Goal: Transaction & Acquisition: Purchase product/service

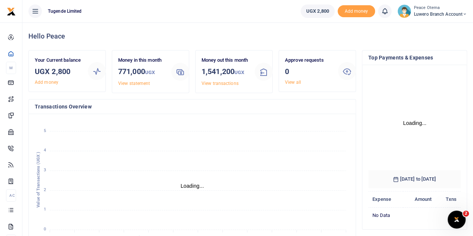
click at [462, 15] on icon at bounding box center [464, 14] width 4 height 5
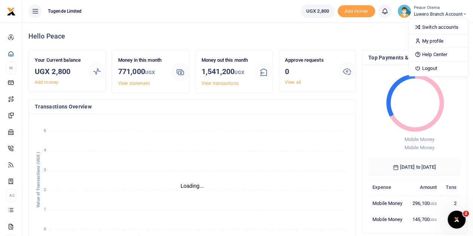
scroll to position [6, 6]
click at [462, 15] on icon at bounding box center [464, 14] width 4 height 5
click at [463, 15] on icon at bounding box center [464, 14] width 4 height 5
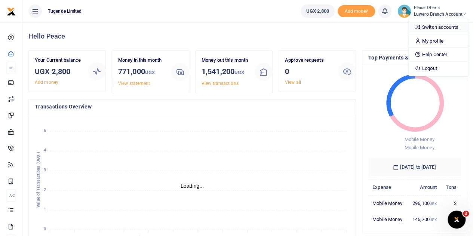
click at [439, 26] on link "Switch accounts" at bounding box center [438, 27] width 59 height 10
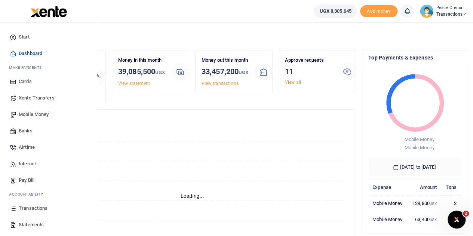
scroll to position [6, 6]
click at [30, 98] on span "Xente Transfers" at bounding box center [37, 97] width 36 height 7
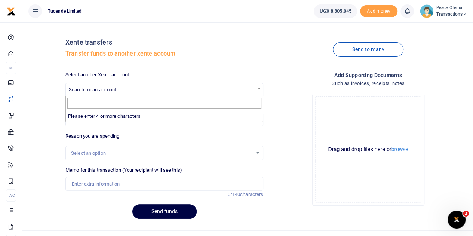
click at [91, 89] on span "Search for an account" at bounding box center [92, 90] width 47 height 6
type input "t"
type input "u"
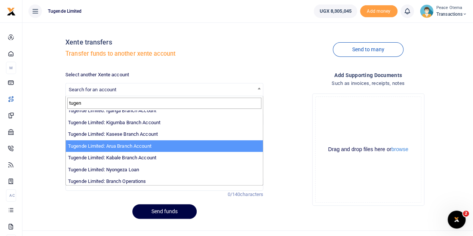
scroll to position [231, 0]
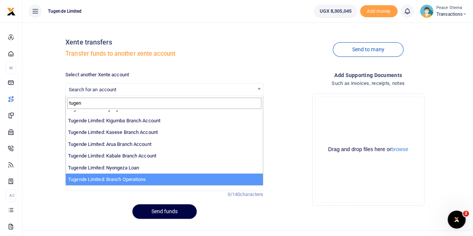
type input "tugen"
select select "4024"
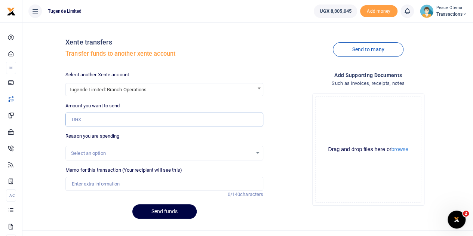
click at [84, 124] on input "Amount you want to send" at bounding box center [164, 120] width 198 height 14
type input "4,500,000"
click at [83, 185] on input "Memo for this transaction (Your recipient will see this)" at bounding box center [164, 184] width 198 height 14
click at [116, 183] on input "Transfer to Nyongeza" at bounding box center [164, 184] width 198 height 14
click at [118, 183] on input "Transfer to Nyongeza" at bounding box center [164, 184] width 198 height 14
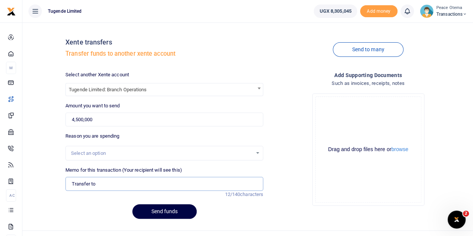
type input "Transfer to Branch Operations Account"
click at [165, 212] on button "Send funds" at bounding box center [164, 211] width 64 height 15
click at [463, 13] on icon at bounding box center [464, 14] width 4 height 5
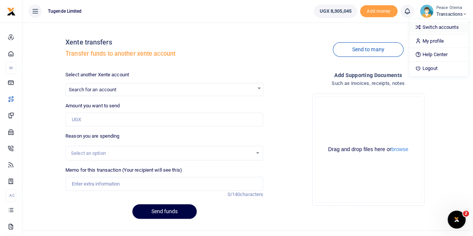
click at [437, 28] on link "Switch accounts" at bounding box center [438, 27] width 59 height 10
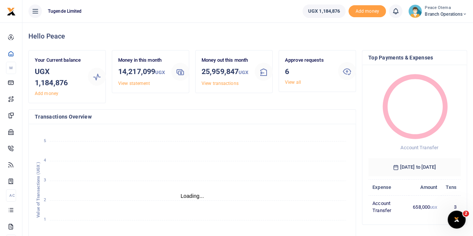
scroll to position [6, 6]
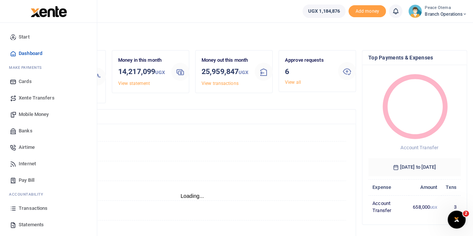
click at [29, 97] on span "Xente Transfers" at bounding box center [37, 97] width 36 height 7
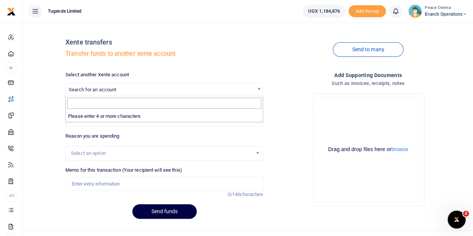
click at [94, 86] on span "Search for an account" at bounding box center [164, 89] width 197 height 12
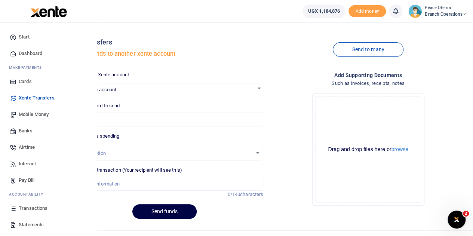
click at [24, 115] on span "Mobile Money" at bounding box center [34, 114] width 30 height 7
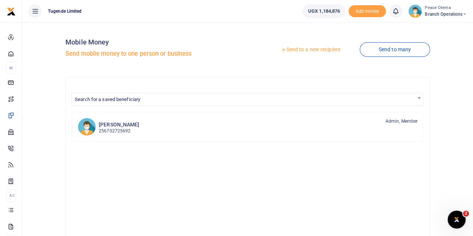
click at [281, 48] on icon at bounding box center [283, 49] width 5 height 5
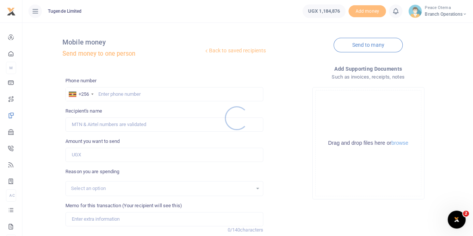
click at [99, 93] on div at bounding box center [236, 118] width 473 height 236
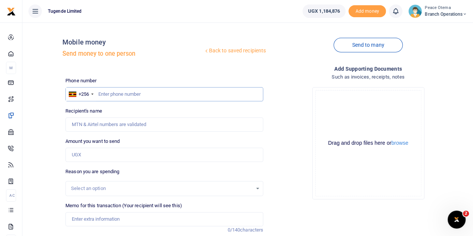
click at [102, 93] on input "text" at bounding box center [164, 94] width 198 height 14
paste input "77528547"
type input "77528547"
click at [84, 150] on input "Amount you want to send" at bounding box center [164, 155] width 198 height 14
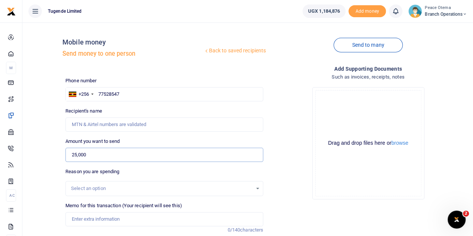
type input "25,000"
click at [83, 216] on input "Memo for this transaction (Your recipient will see this)" at bounding box center [164, 219] width 198 height 14
click at [82, 126] on input "Recipient's name" at bounding box center [164, 124] width 198 height 14
click at [122, 93] on input "77528547" at bounding box center [164, 94] width 198 height 14
drag, startPoint x: 122, startPoint y: 93, endPoint x: 101, endPoint y: 91, distance: 21.8
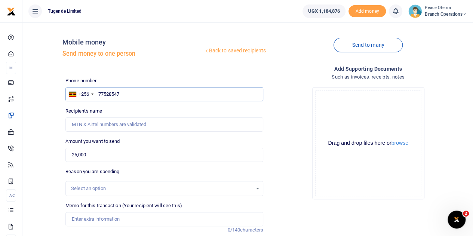
click at [101, 91] on input "77528547" at bounding box center [164, 94] width 198 height 14
click at [118, 93] on input "77528547" at bounding box center [164, 94] width 198 height 14
drag, startPoint x: 123, startPoint y: 93, endPoint x: 93, endPoint y: 90, distance: 29.7
click at [93, 90] on div "+256 [GEOGRAPHIC_DATA] [PHONE_NUMBER]" at bounding box center [164, 94] width 198 height 14
paste input "4"
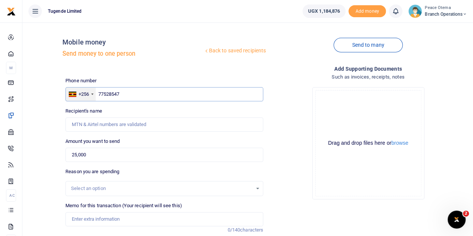
type input "775285474"
type input "[PERSON_NAME]"
type input "775285474"
click at [84, 215] on input "Memo for this transaction (Your recipient will see this)" at bounding box center [164, 219] width 198 height 14
click at [82, 217] on input "Memo for this transaction (Your recipient will see this)" at bounding box center [164, 219] width 198 height 14
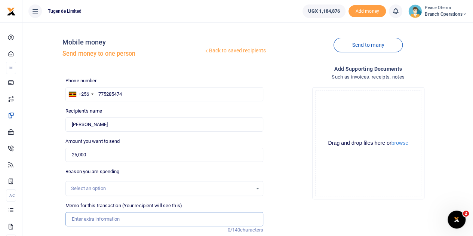
paste input "TLUG-016805-"
click at [85, 218] on input "TLUG-016805" at bounding box center [164, 219] width 198 height 14
click at [105, 218] on input "TLUG016805" at bounding box center [164, 219] width 198 height 14
click at [107, 218] on input "TLUG016805" at bounding box center [164, 219] width 198 height 14
paste input "Field Exposure for [PERSON_NAME]"
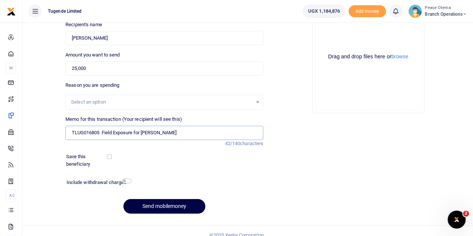
scroll to position [87, 0]
type input "TLUG016805 Field Exposure for [PERSON_NAME]"
click at [154, 203] on button "Send mobilemoney" at bounding box center [164, 205] width 82 height 15
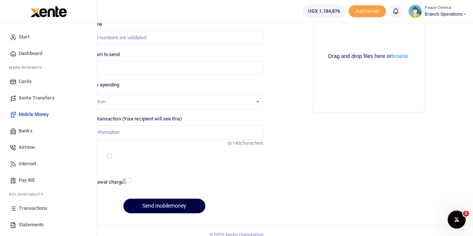
click at [29, 148] on span "Airtime" at bounding box center [27, 147] width 16 height 7
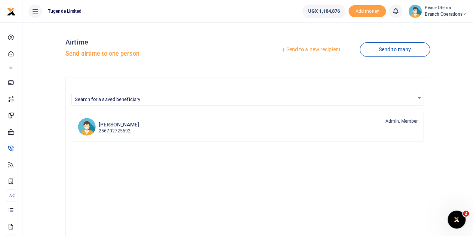
click at [281, 49] on icon at bounding box center [283, 49] width 5 height 5
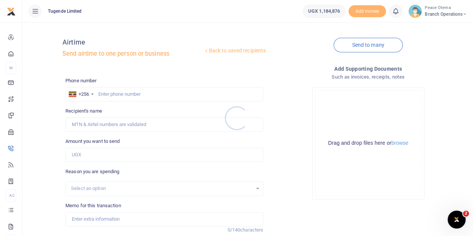
click at [101, 93] on div at bounding box center [236, 118] width 473 height 236
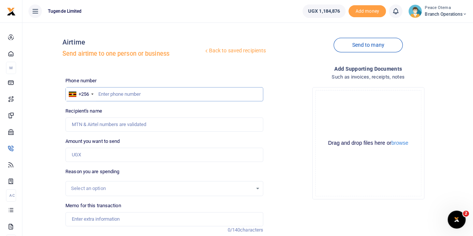
click at [101, 93] on input "text" at bounding box center [164, 94] width 198 height 14
paste input "774391681"
type input "774391681"
type input "[PERSON_NAME] Nakibinge"
type input "774391681"
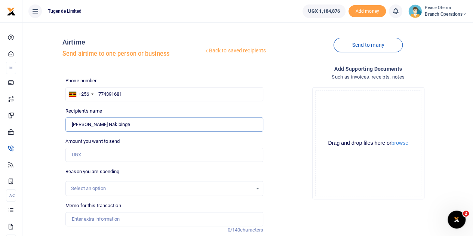
click at [92, 119] on input "Found" at bounding box center [164, 124] width 198 height 14
click at [86, 155] on input "Amount you want to send" at bounding box center [164, 155] width 198 height 14
type input "80,000"
click at [87, 219] on input "Memo for this transaction" at bounding box center [164, 219] width 198 height 14
click at [80, 213] on input "Memo for this transaction" at bounding box center [164, 219] width 198 height 14
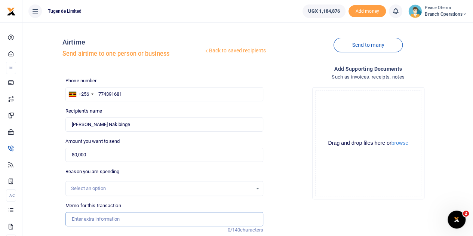
paste input "TLUG-016793"
click at [111, 212] on input "TLUG016793" at bounding box center [164, 219] width 198 height 14
click at [111, 217] on input "TLUG016793" at bounding box center [164, 219] width 198 height 14
paste input "Airtime and data for [PERSON_NAME]"
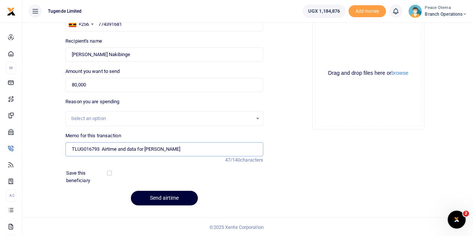
type input "TLUG016793 Airtime and data for [PERSON_NAME]"
click at [159, 197] on button "Send airtime" at bounding box center [164, 198] width 67 height 15
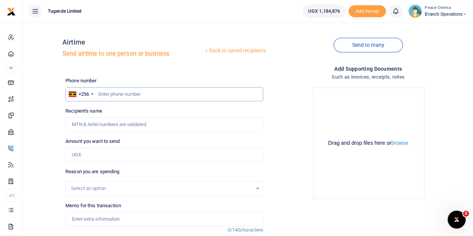
click at [104, 96] on input "text" at bounding box center [164, 94] width 198 height 14
paste input "775285474"
type input "775285474"
type input "[PERSON_NAME]"
type input "775285474"
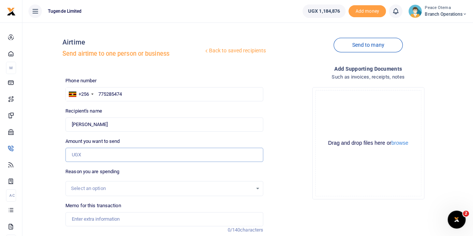
click at [94, 156] on input "Amount you want to send" at bounding box center [164, 155] width 198 height 14
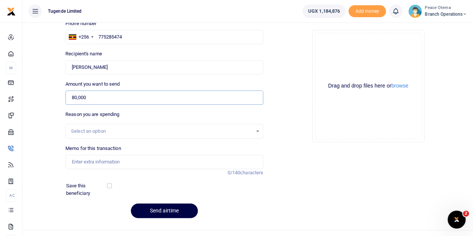
scroll to position [58, 0]
type input "80,000"
click at [71, 156] on input "Memo for this transaction" at bounding box center [164, 161] width 198 height 14
paste input "TLUG-016793"
click at [107, 162] on input "TLUG016793" at bounding box center [164, 161] width 198 height 14
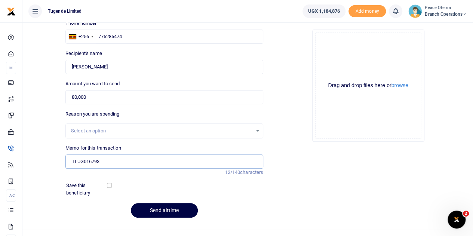
click at [105, 155] on input "TLUG016793" at bounding box center [164, 161] width 198 height 14
paste input "Airtime and data for [PERSON_NAME] and [PERSON_NAME] and Extra Airtime for [PER…"
click at [150, 161] on input "TLUG016793 Airtime and data for [PERSON_NAME] and [PERSON_NAME] and Extra Airti…" at bounding box center [164, 161] width 198 height 14
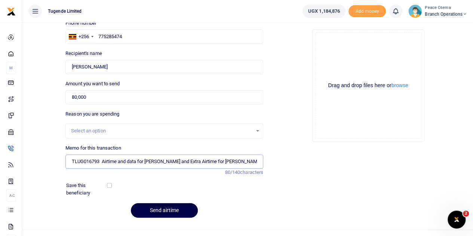
click at [256, 163] on input "TLUG016793 Airtime and data for [PERSON_NAME] and Extra Airtime for [PERSON_NAM…" at bounding box center [164, 161] width 198 height 14
type input "TLUG016793 Airtime and data for [PERSON_NAME]"
click at [154, 215] on button "Send airtime" at bounding box center [164, 210] width 67 height 15
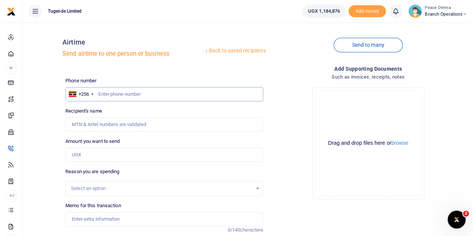
click at [107, 98] on input "text" at bounding box center [164, 94] width 198 height 14
paste input "789115469"
type input "789115469"
click at [93, 154] on input "Amount you want to send" at bounding box center [164, 155] width 198 height 14
type input "30,000"
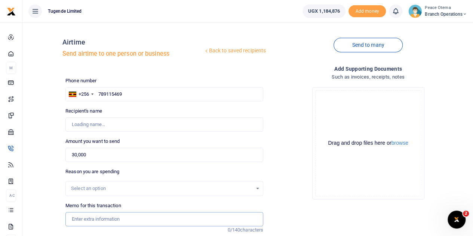
type input "[PERSON_NAME]"
click at [89, 218] on input "Memo for this transaction" at bounding box center [164, 219] width 198 height 14
click at [78, 221] on input "Memo for this transaction" at bounding box center [164, 219] width 198 height 14
paste input "TLUG-016793"
click at [115, 215] on input "TLUG016793" at bounding box center [164, 219] width 198 height 14
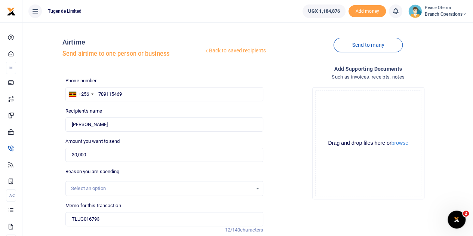
click at [111, 211] on div "Memo for this transaction TLUG016793 Reason is required. 12/140 characters" at bounding box center [164, 214] width 198 height 24
click at [108, 219] on input "TLUG016793" at bounding box center [164, 219] width 198 height 14
paste input "Airtime and data for [PERSON_NAME] and [PERSON_NAME] and Extra Airtime for [PER…"
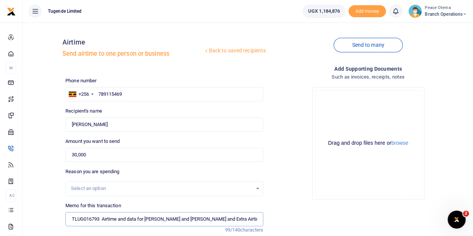
drag, startPoint x: 220, startPoint y: 217, endPoint x: 103, endPoint y: 214, distance: 117.0
click at [103, 214] on input "TLUG016793 Airtime and data for [PERSON_NAME] and [PERSON_NAME] and Extra Airti…" at bounding box center [164, 219] width 198 height 14
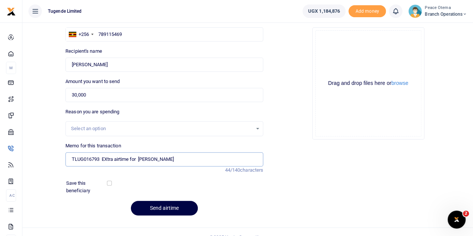
scroll to position [70, 0]
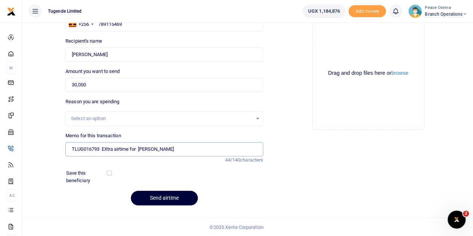
type input "TLUG016793 EXtra airtime for [PERSON_NAME]"
click at [158, 197] on button "Send airtime" at bounding box center [164, 198] width 67 height 15
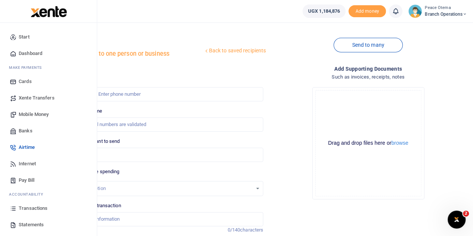
click at [27, 111] on span "Mobile Money" at bounding box center [34, 114] width 30 height 7
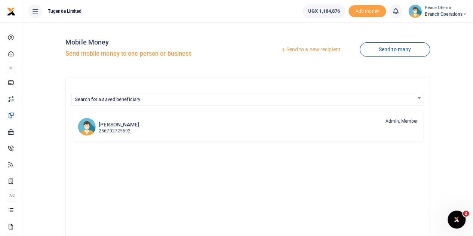
click at [281, 49] on icon at bounding box center [283, 49] width 5 height 5
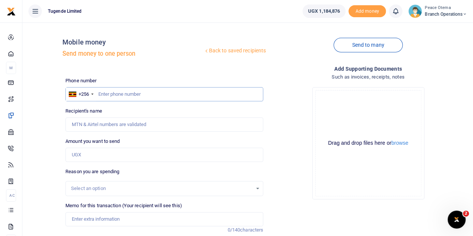
click at [124, 98] on input "text" at bounding box center [164, 94] width 198 height 14
type input "703965124"
click at [86, 157] on input "Amount you want to send" at bounding box center [164, 155] width 198 height 14
type input "150"
type input "[PERSON_NAME]"
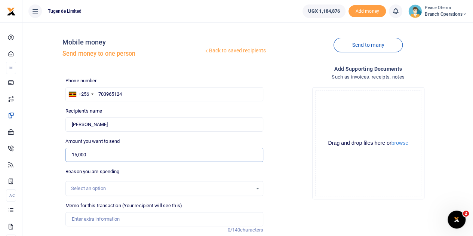
type input "15,000"
click at [83, 215] on input "Memo for this transaction (Your recipient will see this)" at bounding box center [164, 219] width 198 height 14
paste input "TLUG-016758"
click at [118, 222] on input "TLUG016758" at bounding box center [164, 219] width 198 height 14
click at [105, 222] on input "TLUG016758" at bounding box center [164, 219] width 198 height 14
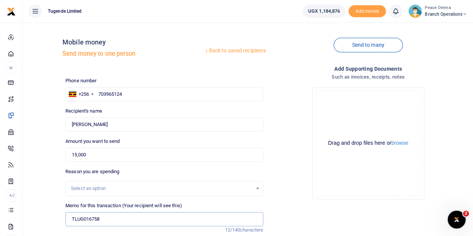
paste input "Lunch During Induction- Ivan Areeba"
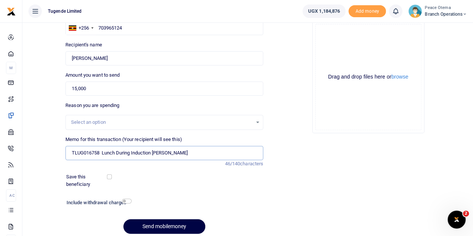
scroll to position [67, 0]
type input "TLUG016758 Lunch During Induction Ivan Areeba"
click at [161, 226] on button "Send mobilemoney" at bounding box center [164, 225] width 82 height 15
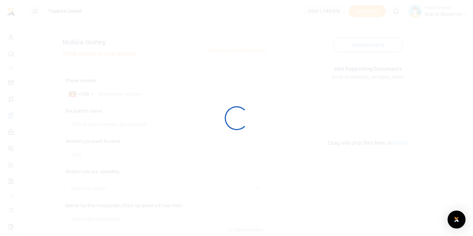
scroll to position [67, 0]
